Goal: Task Accomplishment & Management: Use online tool/utility

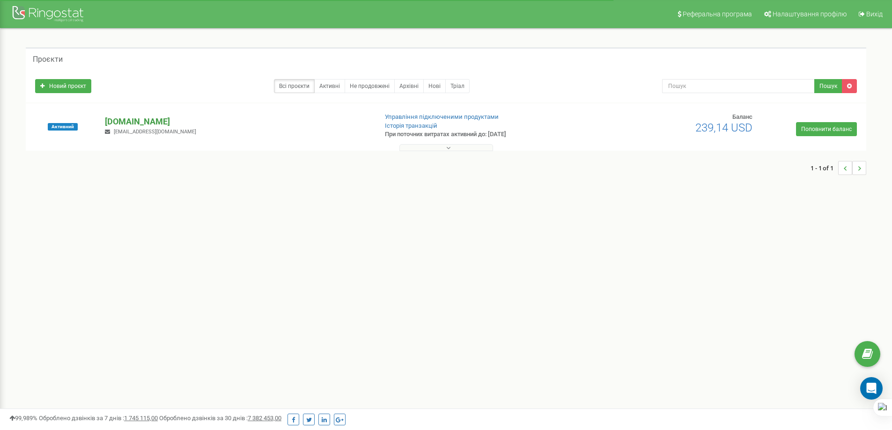
click at [138, 118] on p "[DOMAIN_NAME]" at bounding box center [237, 122] width 265 height 12
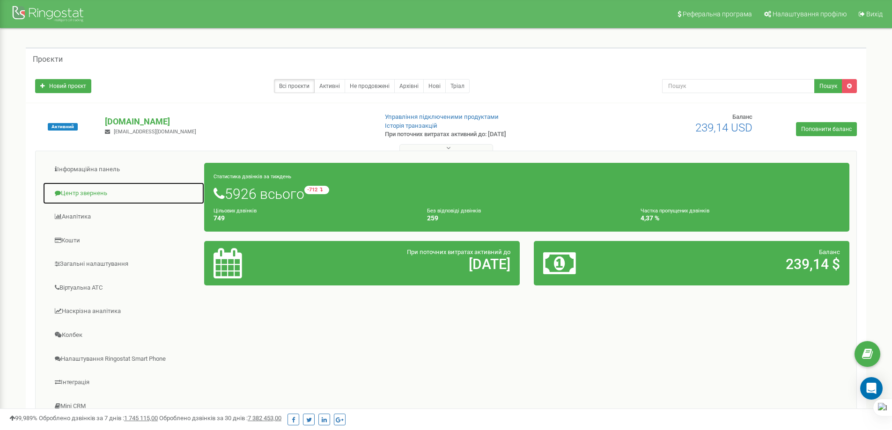
click at [107, 197] on link "Центр звернень" at bounding box center [124, 193] width 162 height 23
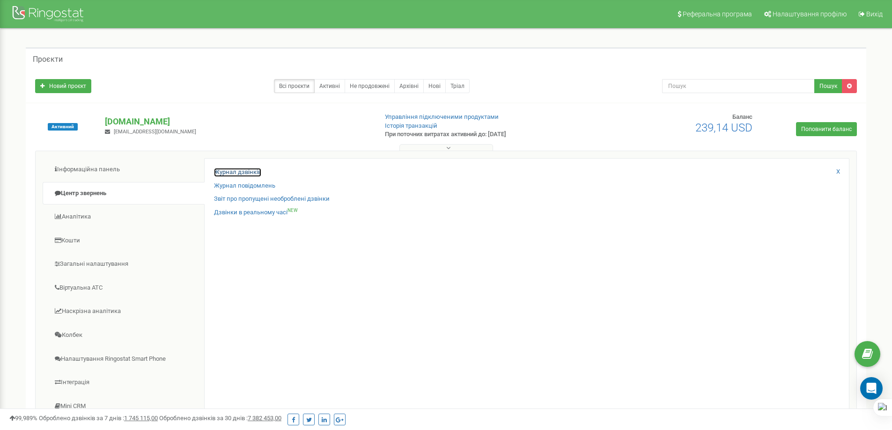
click at [258, 170] on link "Журнал дзвінків" at bounding box center [237, 172] width 47 height 9
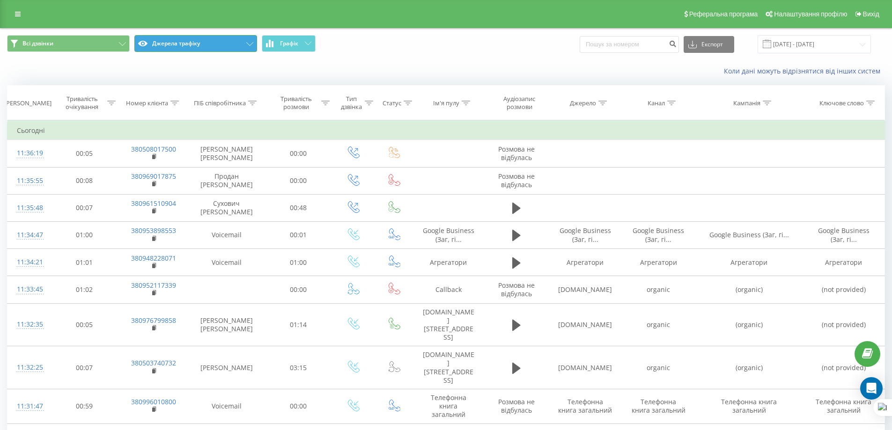
click at [217, 41] on button "Джерела трафіку" at bounding box center [195, 43] width 123 height 17
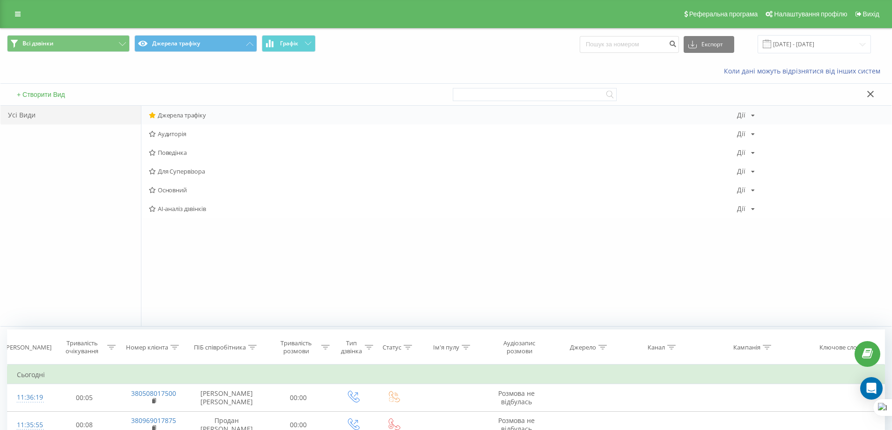
click at [197, 118] on span "Джерела трафіку" at bounding box center [443, 115] width 588 height 7
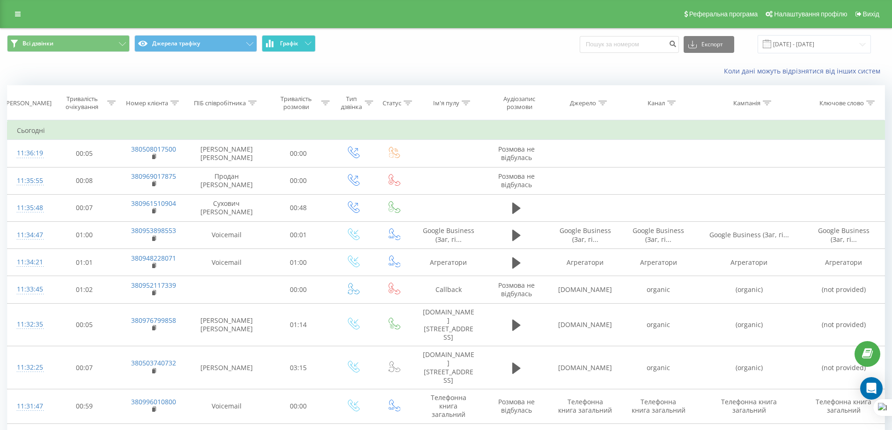
click at [310, 47] on button "Графік" at bounding box center [289, 43] width 54 height 17
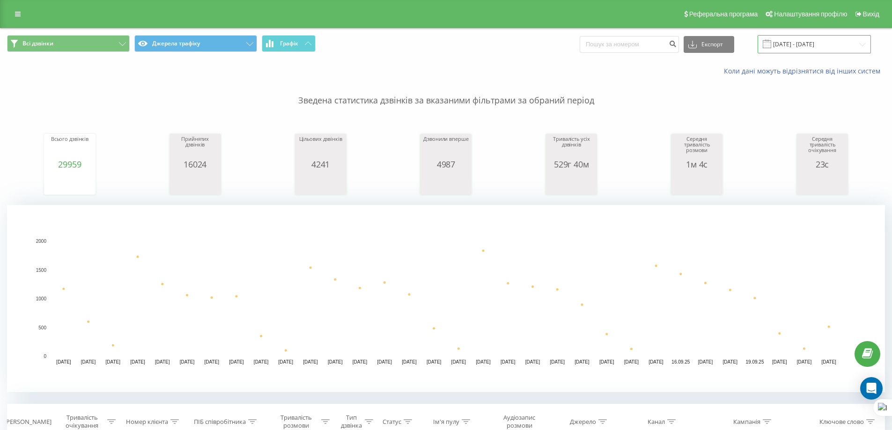
click at [807, 45] on input "[DATE] - [DATE]" at bounding box center [814, 44] width 113 height 18
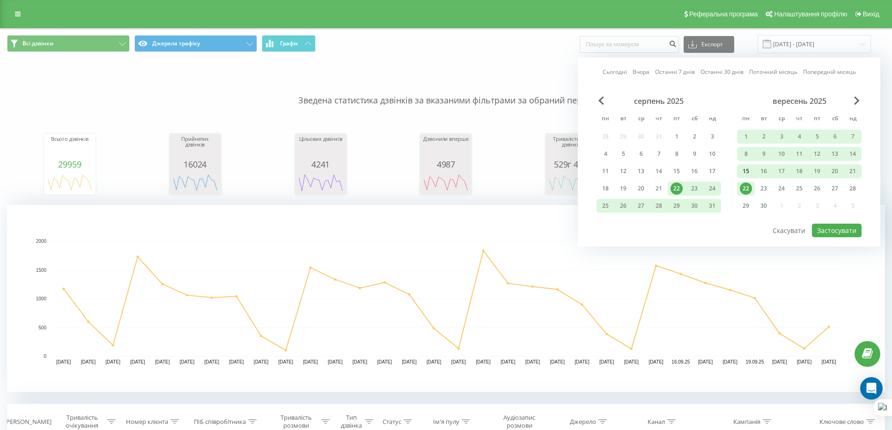
click at [747, 172] on div "15" at bounding box center [746, 171] width 12 height 12
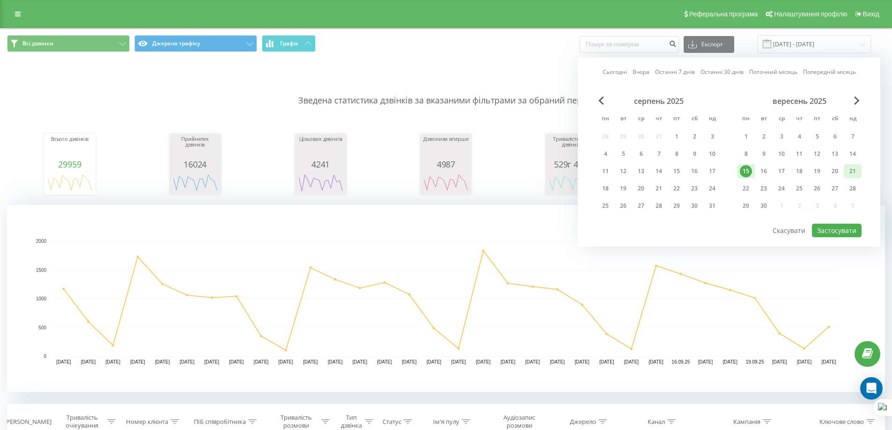
click at [850, 174] on div "21" at bounding box center [853, 171] width 12 height 12
drag, startPoint x: 841, startPoint y: 231, endPoint x: 617, endPoint y: 73, distance: 274.9
click at [838, 225] on button "Застосувати" at bounding box center [837, 231] width 50 height 14
type input "[DATE] - [DATE]"
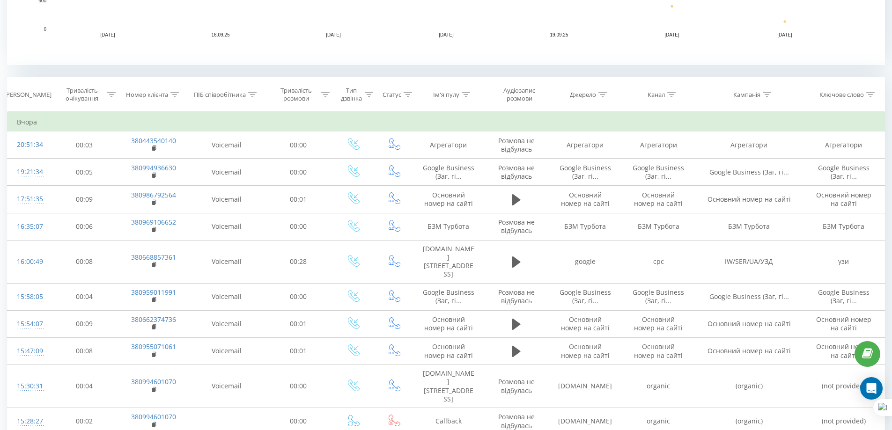
scroll to position [328, 0]
click at [597, 91] on div "Джерело" at bounding box center [588, 94] width 37 height 8
click at [580, 163] on input "text" at bounding box center [585, 161] width 82 height 16
type input "Загальний соцмережі"
click at [600, 179] on span "OK" at bounding box center [605, 179] width 26 height 15
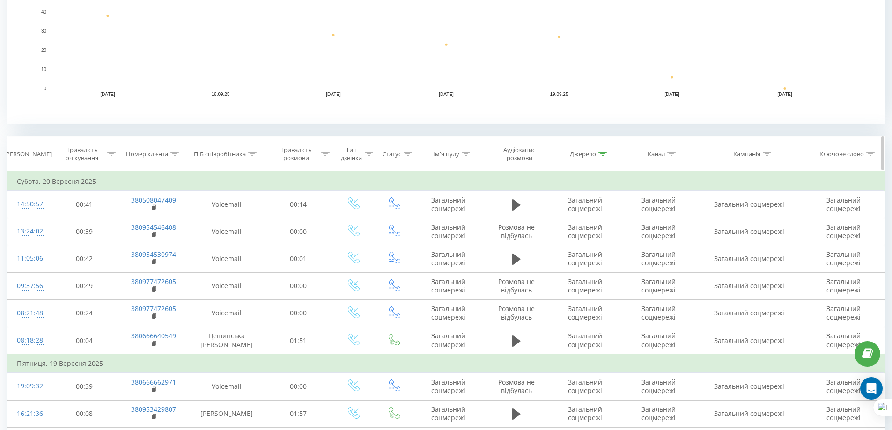
scroll to position [272, 0]
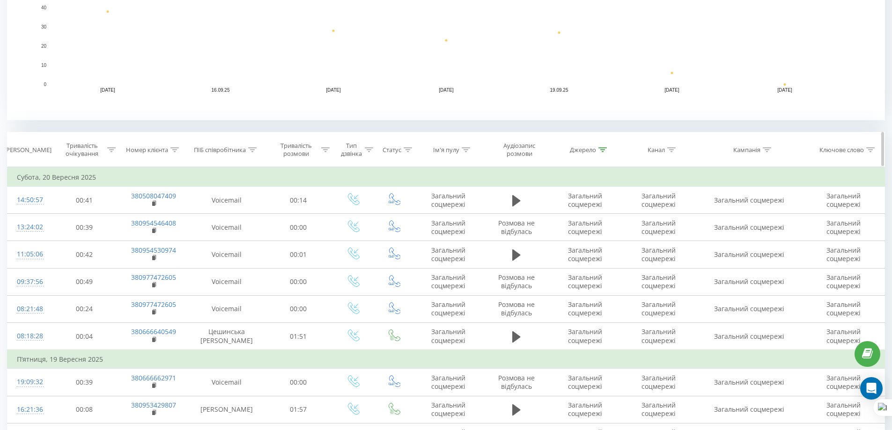
drag, startPoint x: 602, startPoint y: 156, endPoint x: 603, endPoint y: 148, distance: 8.0
click at [603, 148] on th "Джерело" at bounding box center [585, 150] width 73 height 35
click at [603, 148] on icon at bounding box center [602, 149] width 8 height 5
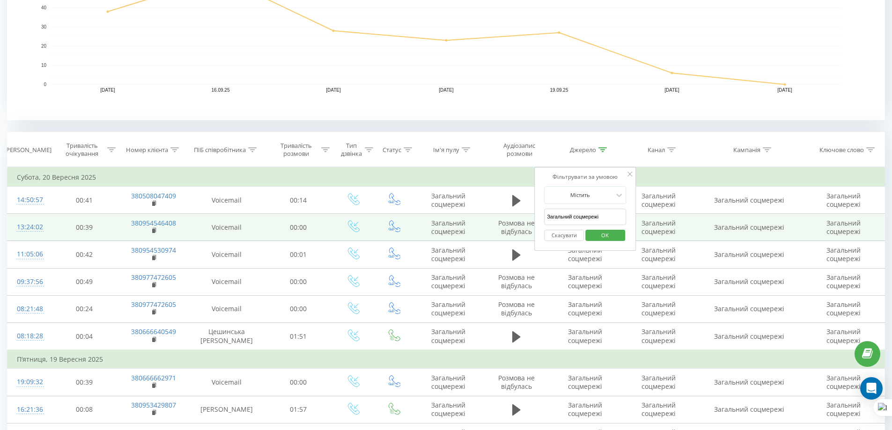
drag, startPoint x: 596, startPoint y: 218, endPoint x: 399, endPoint y: 222, distance: 196.2
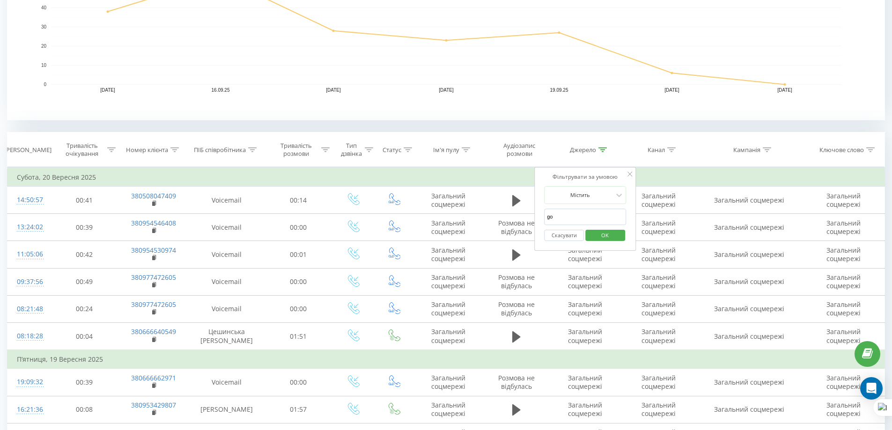
type input "Google Business"
drag, startPoint x: 546, startPoint y: 230, endPoint x: 539, endPoint y: 229, distance: 7.2
click at [546, 232] on button "Скасувати" at bounding box center [564, 236] width 40 height 12
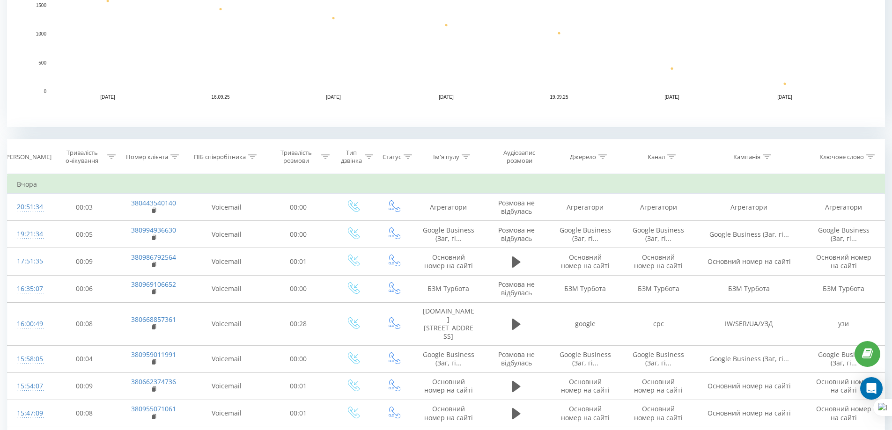
scroll to position [169, 0]
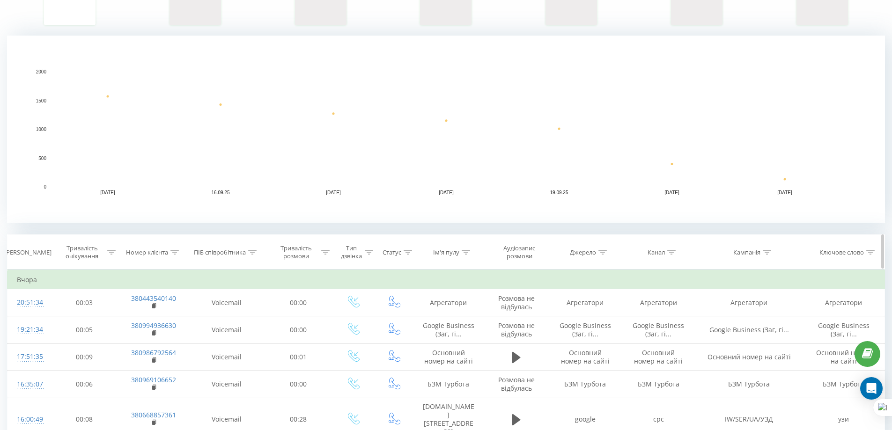
click at [467, 249] on div at bounding box center [466, 253] width 8 height 8
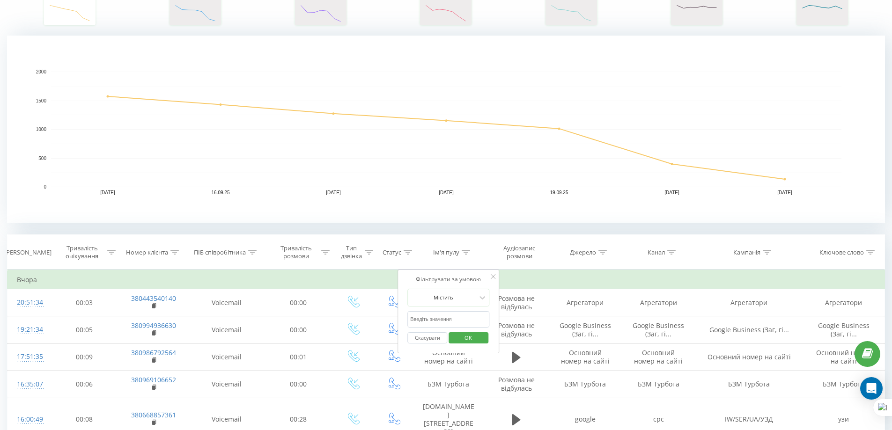
click at [463, 316] on input "text" at bounding box center [448, 319] width 82 height 16
type input "Загальний соцмережі"
click at [485, 337] on button "OK" at bounding box center [469, 338] width 40 height 12
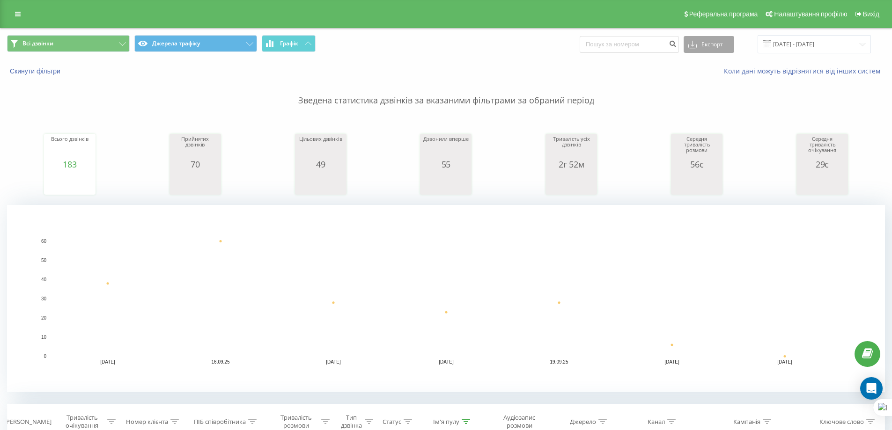
click at [707, 41] on button "Експорт" at bounding box center [709, 44] width 51 height 17
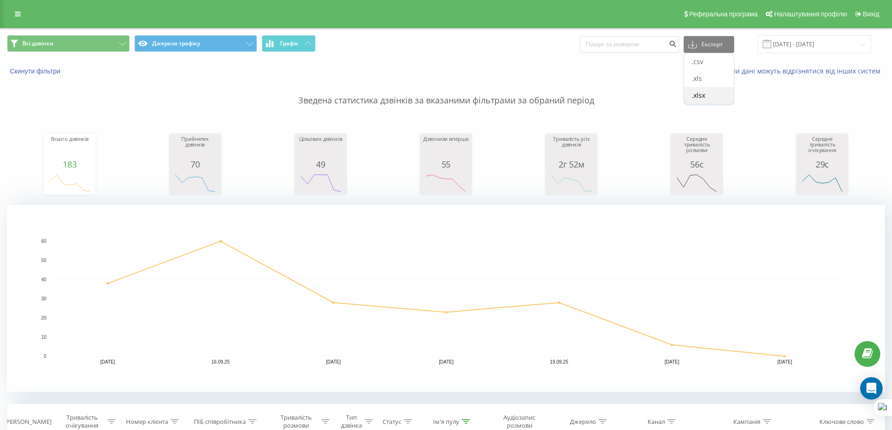
click at [710, 90] on div ".xlsx" at bounding box center [709, 95] width 50 height 17
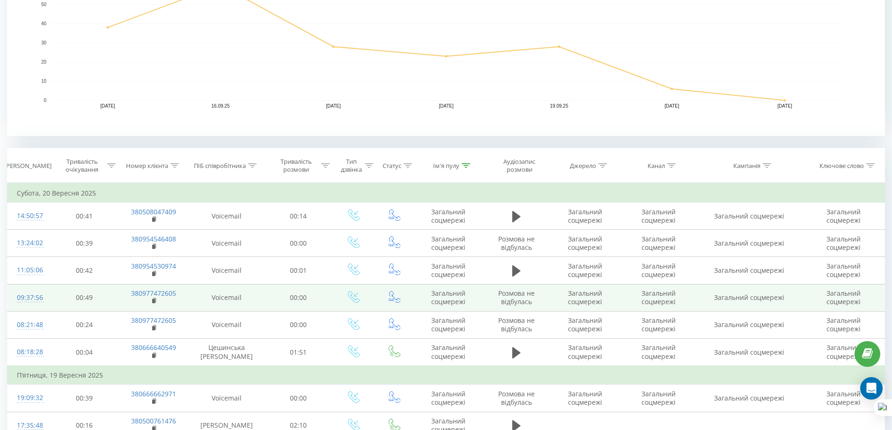
scroll to position [281, 0]
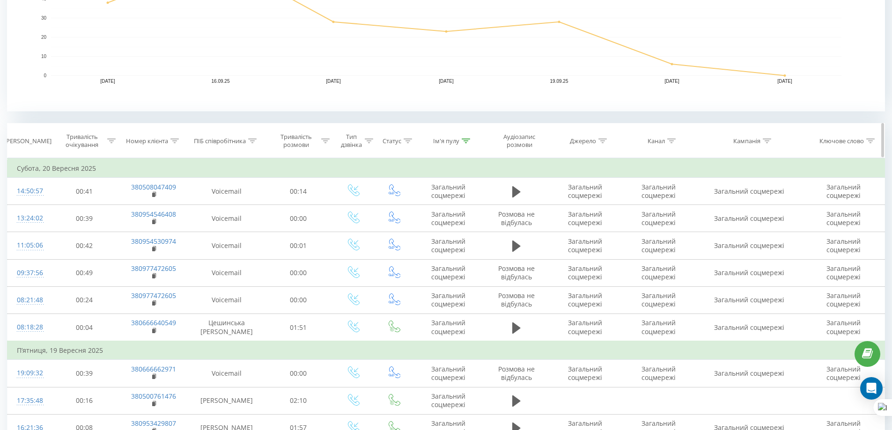
click at [467, 141] on icon at bounding box center [466, 141] width 8 height 5
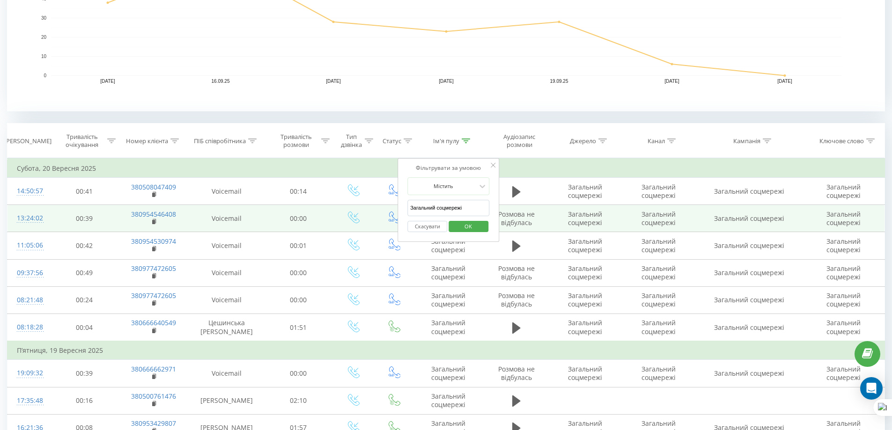
drag, startPoint x: 405, startPoint y: 209, endPoint x: 275, endPoint y: 216, distance: 130.4
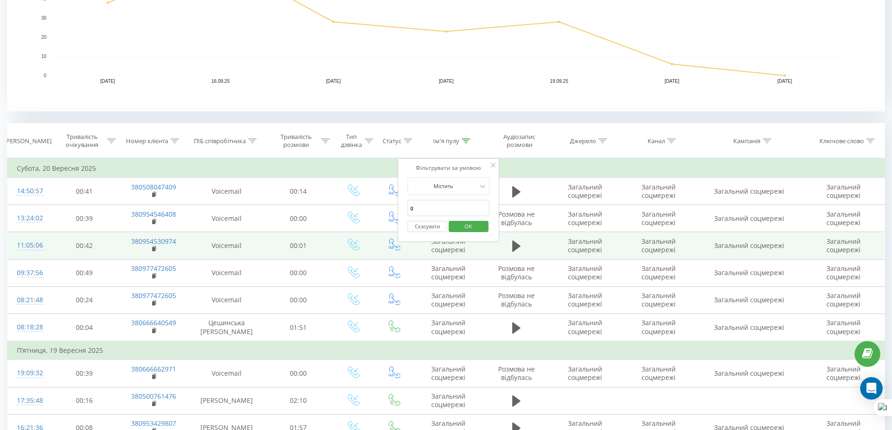
type input "Google Business"
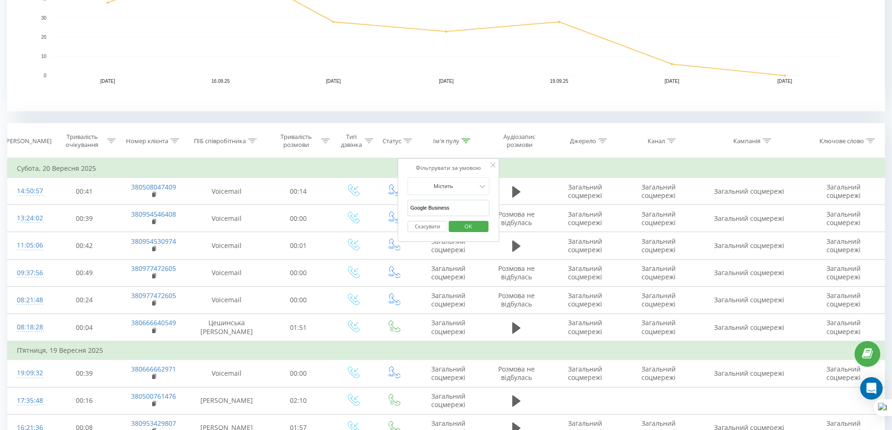
click at [462, 228] on span "OK" at bounding box center [468, 226] width 26 height 15
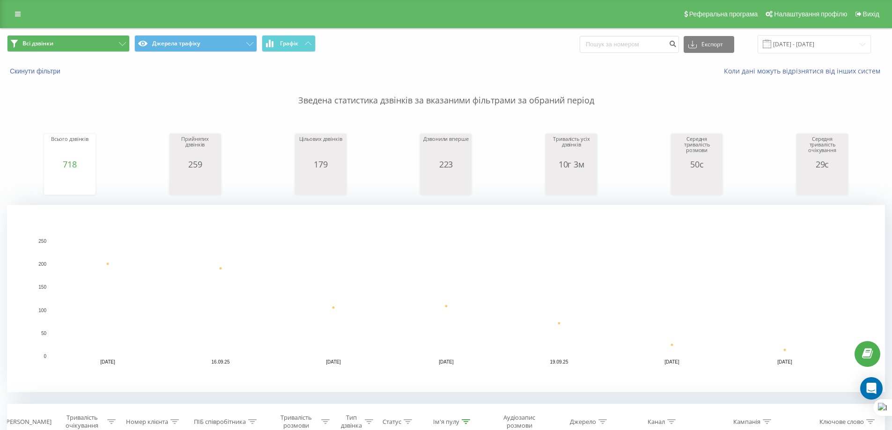
drag, startPoint x: 122, startPoint y: 31, endPoint x: 112, endPoint y: 38, distance: 12.5
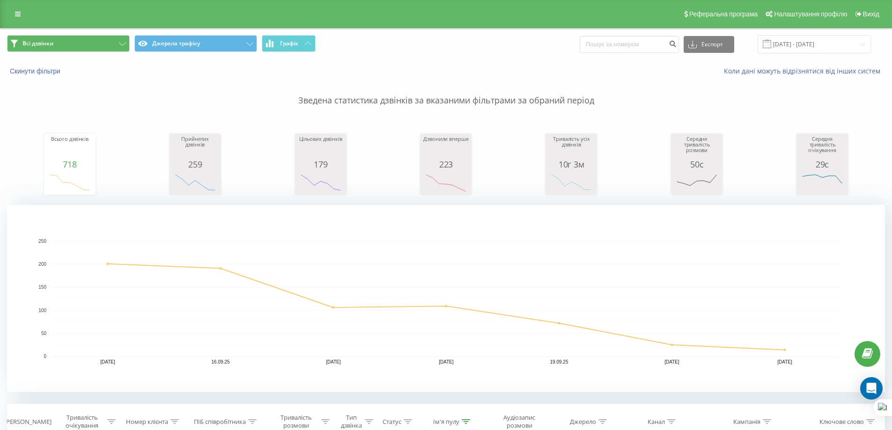
click at [117, 32] on div "Всі дзвінки Джерела трафіку Графік Експорт .csv .xls .xlsx 15.09.2025 - 21.09.2…" at bounding box center [445, 44] width 891 height 31
click at [108, 47] on button "Всі дзвінки" at bounding box center [68, 43] width 123 height 17
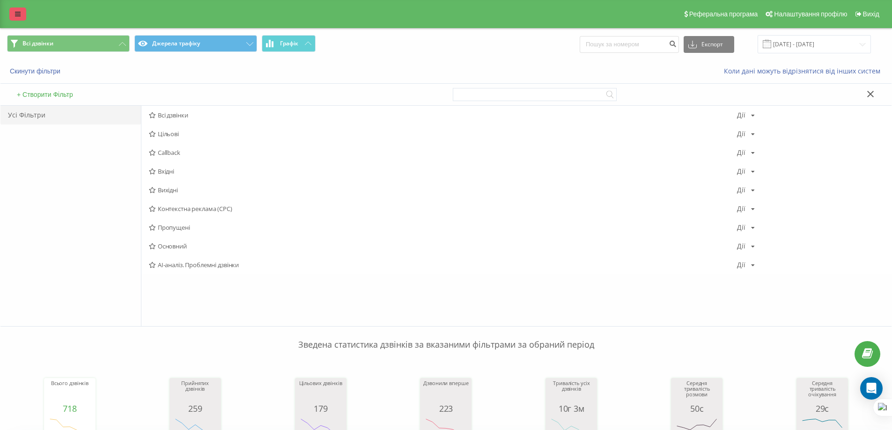
click at [19, 13] on icon at bounding box center [18, 14] width 6 height 7
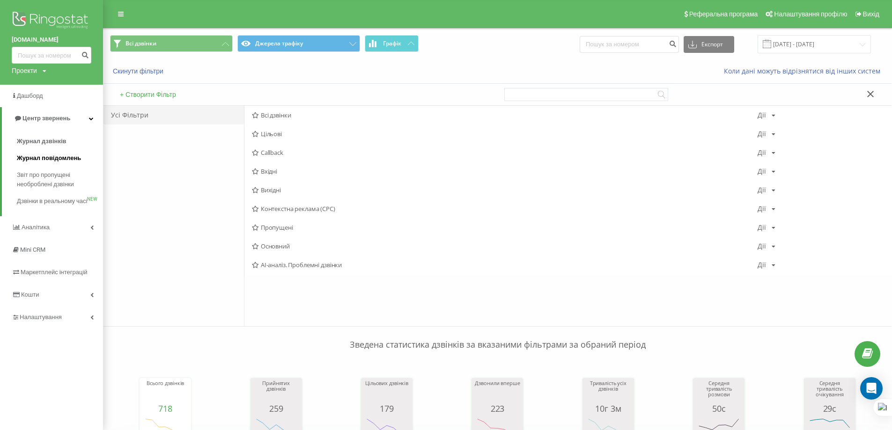
click at [49, 157] on span "Журнал повідомлень" at bounding box center [49, 158] width 64 height 9
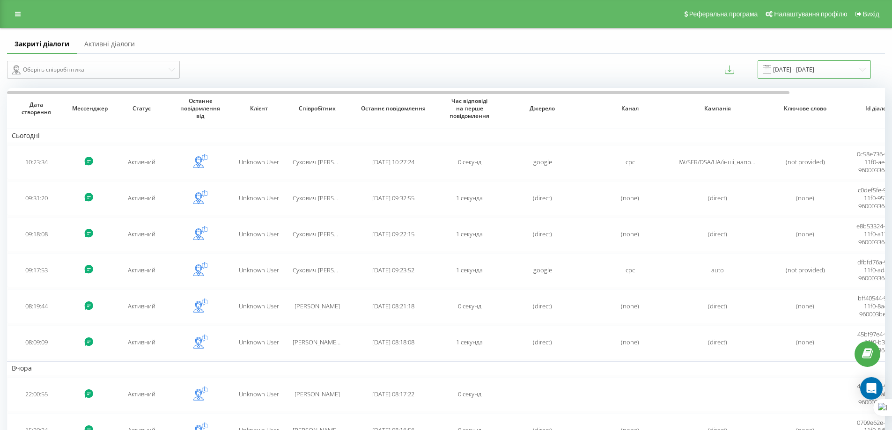
click at [810, 73] on input "[DATE] - [DATE]" at bounding box center [814, 69] width 113 height 18
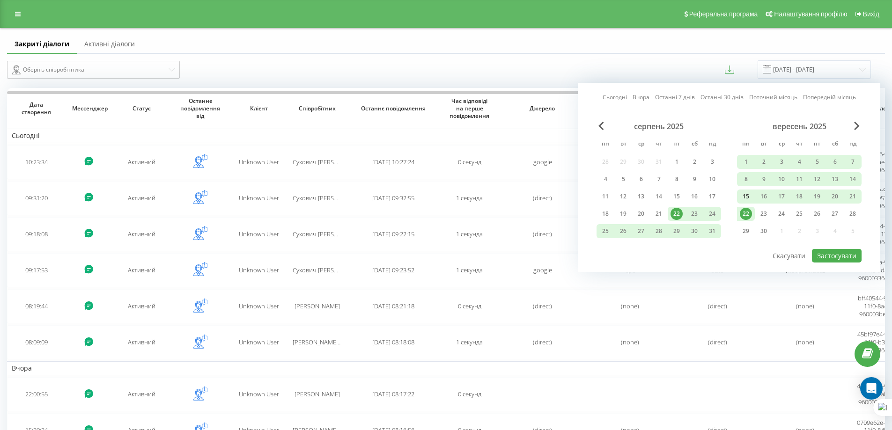
click at [748, 194] on div "15" at bounding box center [746, 197] width 12 height 12
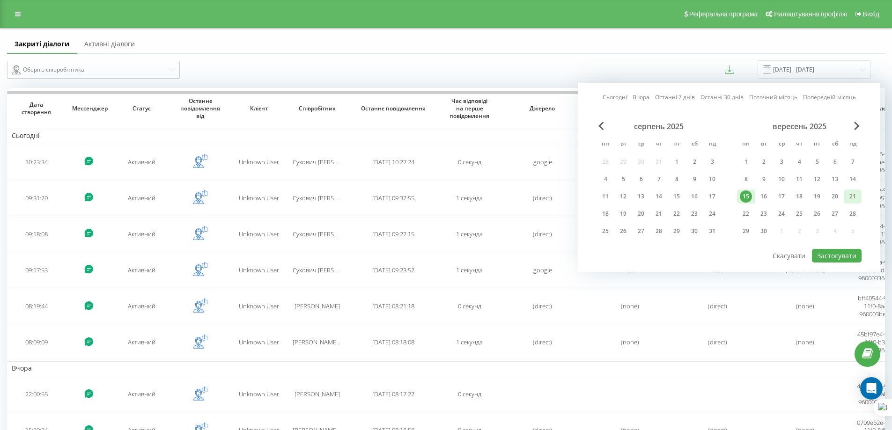
click at [856, 199] on div "21" at bounding box center [853, 197] width 12 height 12
click at [844, 258] on button "Застосувати" at bounding box center [837, 256] width 50 height 14
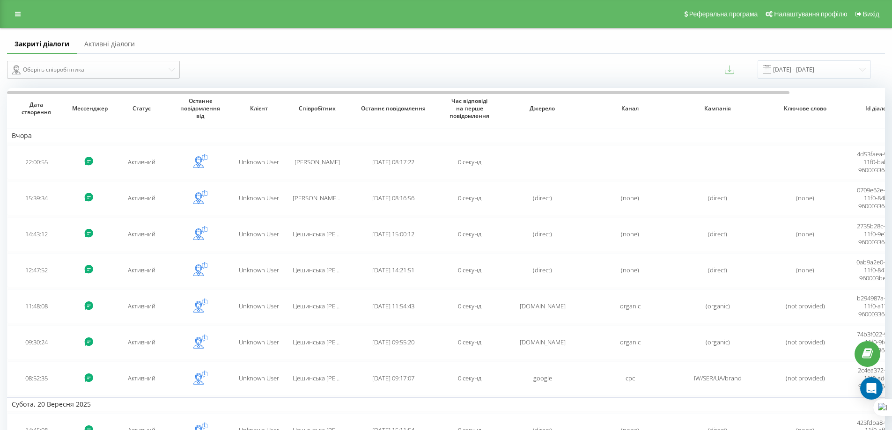
click at [734, 72] on icon at bounding box center [729, 69] width 9 height 9
